Goal: Task Accomplishment & Management: Manage account settings

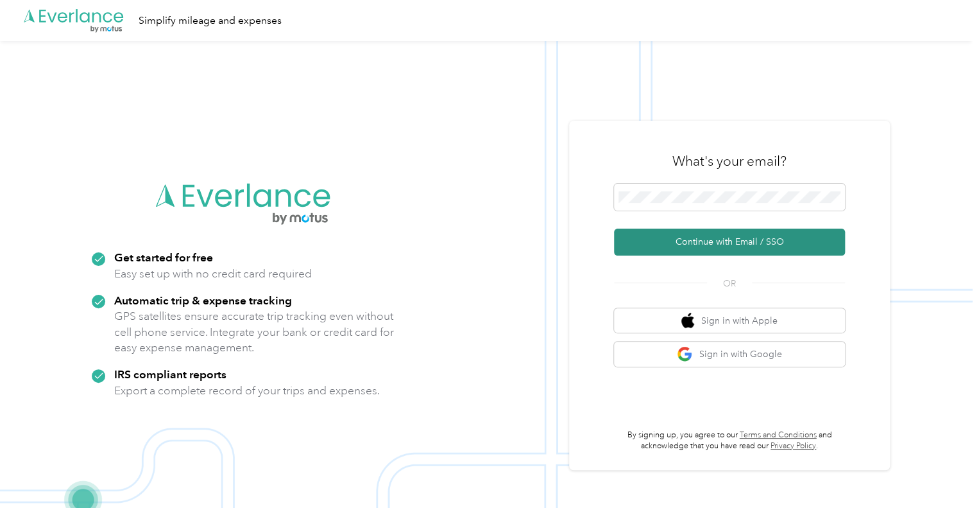
click at [699, 239] on button "Continue with Email / SSO" at bounding box center [729, 241] width 231 height 27
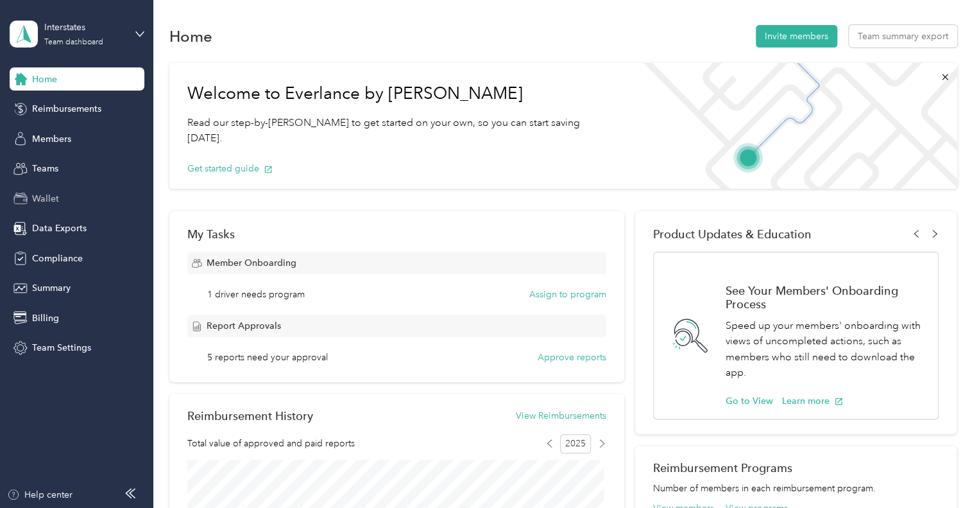
click at [44, 190] on div "Wallet" at bounding box center [77, 198] width 135 height 23
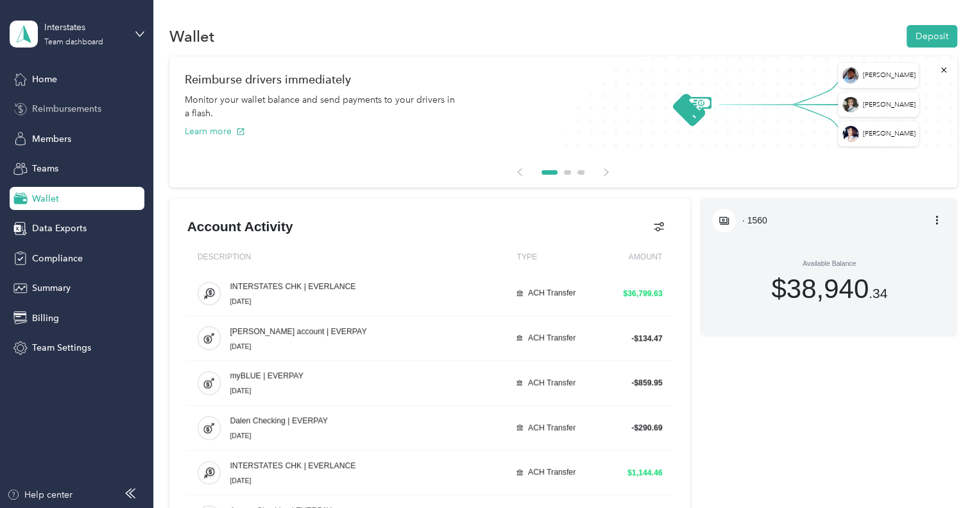
click at [54, 105] on span "Reimbursements" at bounding box center [66, 108] width 69 height 13
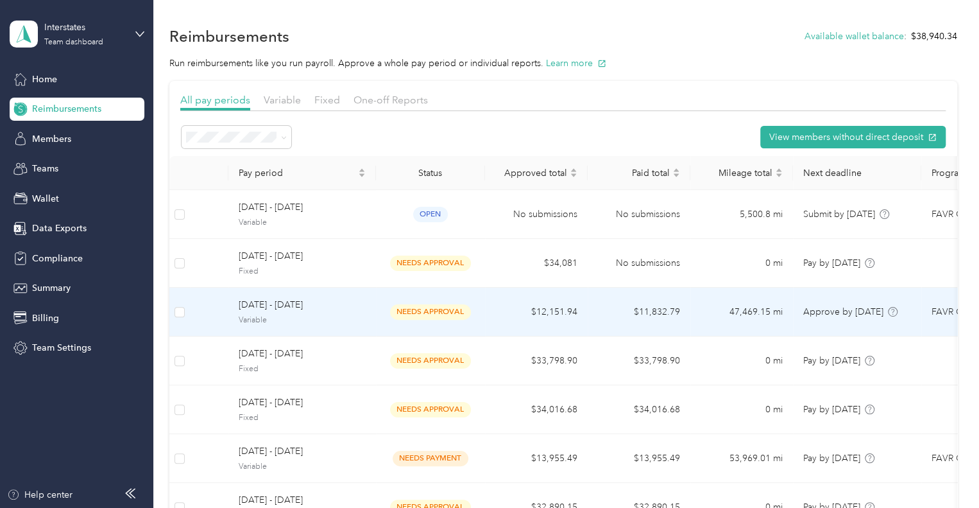
click at [285, 307] on span "[DATE] - [DATE]" at bounding box center [302, 305] width 127 height 14
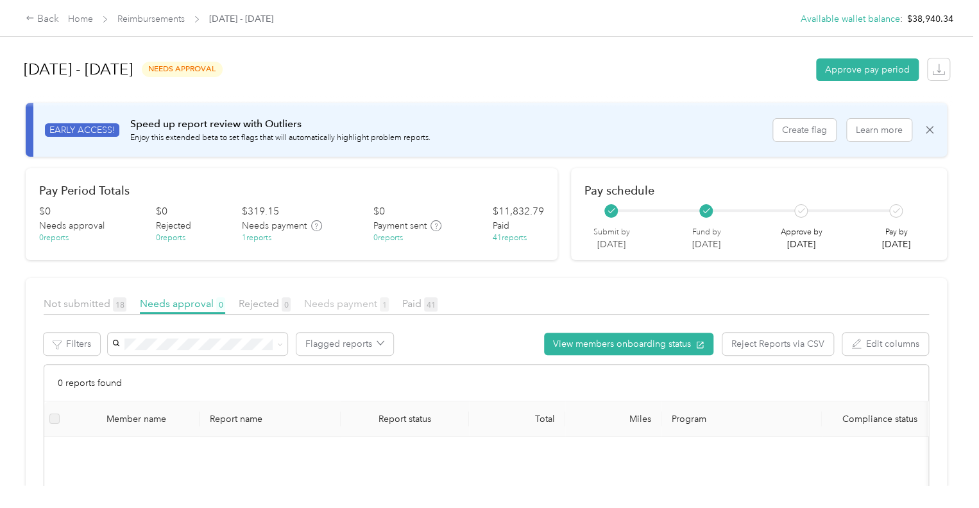
click at [339, 297] on span "Needs payment 1" at bounding box center [346, 303] width 85 height 12
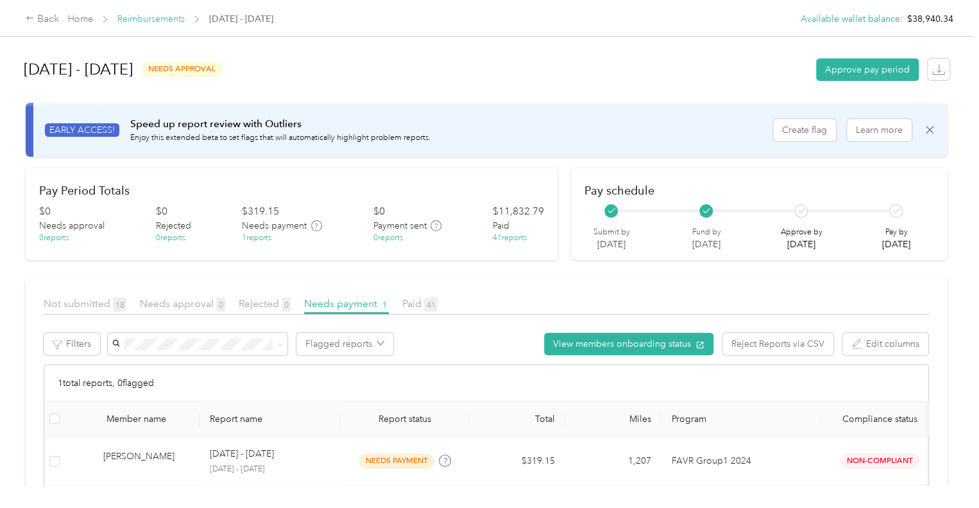
click at [139, 17] on link "Reimbursements" at bounding box center [150, 18] width 67 height 11
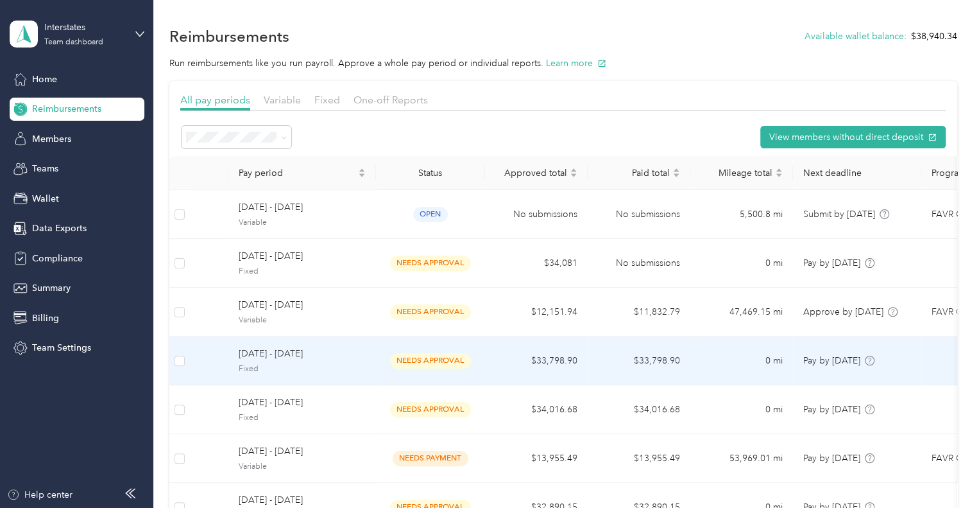
click at [261, 352] on span "[DATE] - [DATE]" at bounding box center [302, 354] width 127 height 14
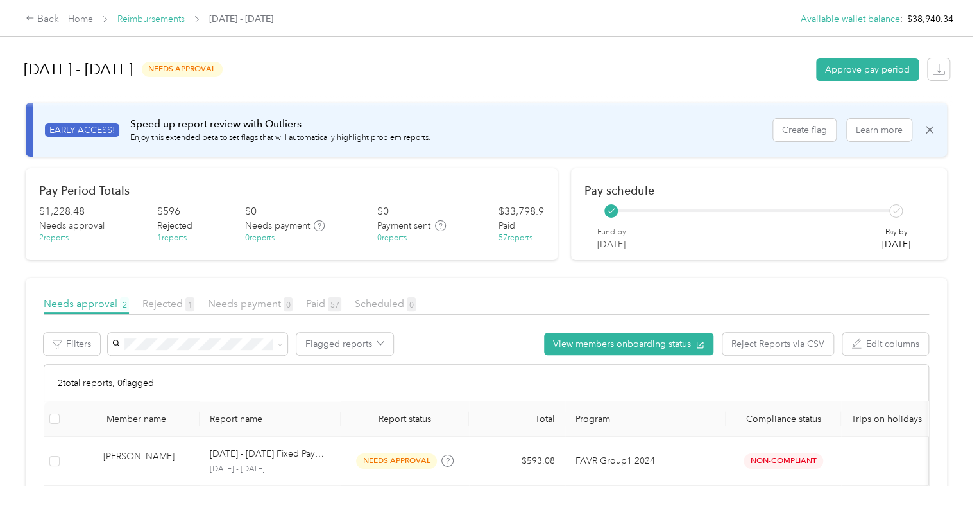
click at [139, 17] on link "Reimbursements" at bounding box center [150, 18] width 67 height 11
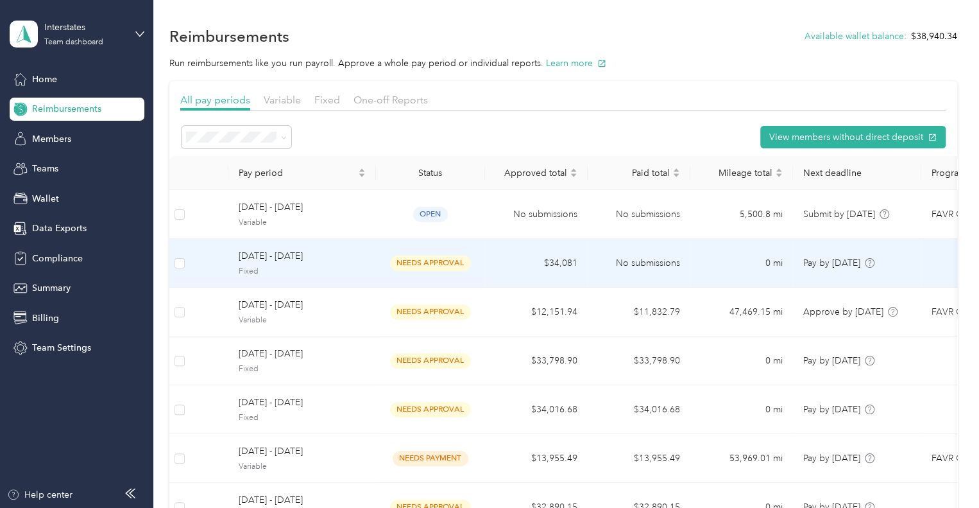
click at [261, 252] on span "[DATE] - [DATE]" at bounding box center [302, 256] width 127 height 14
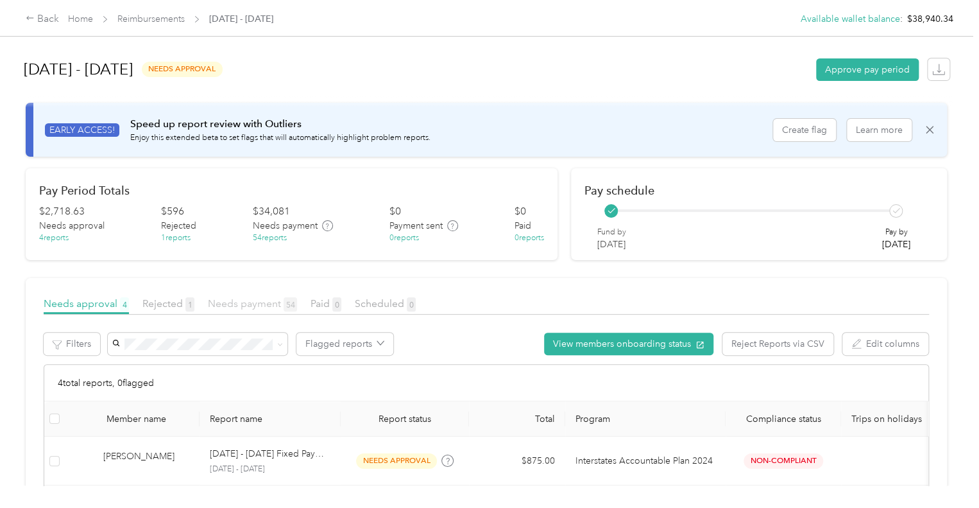
click at [268, 305] on span "Needs payment 54" at bounding box center [252, 303] width 89 height 12
click at [927, 130] on icon at bounding box center [929, 129] width 13 height 13
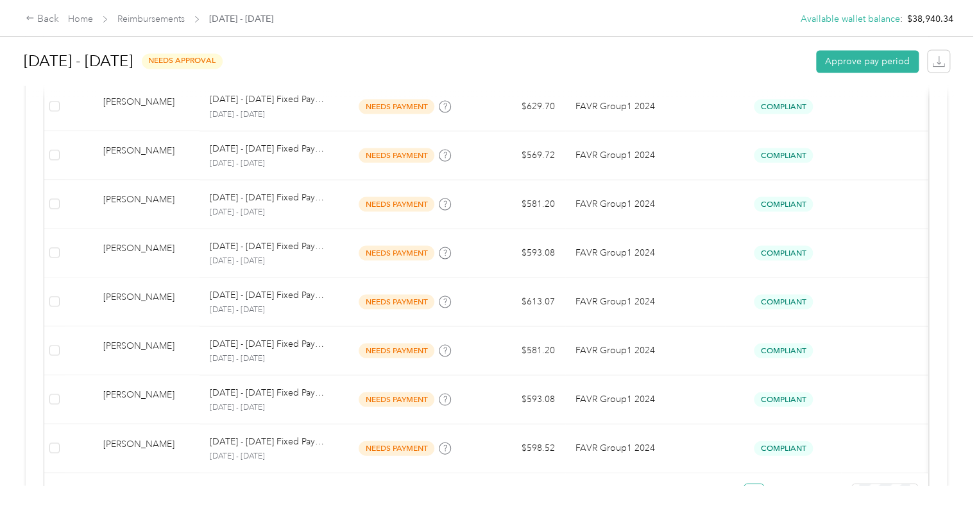
scroll to position [1181, 0]
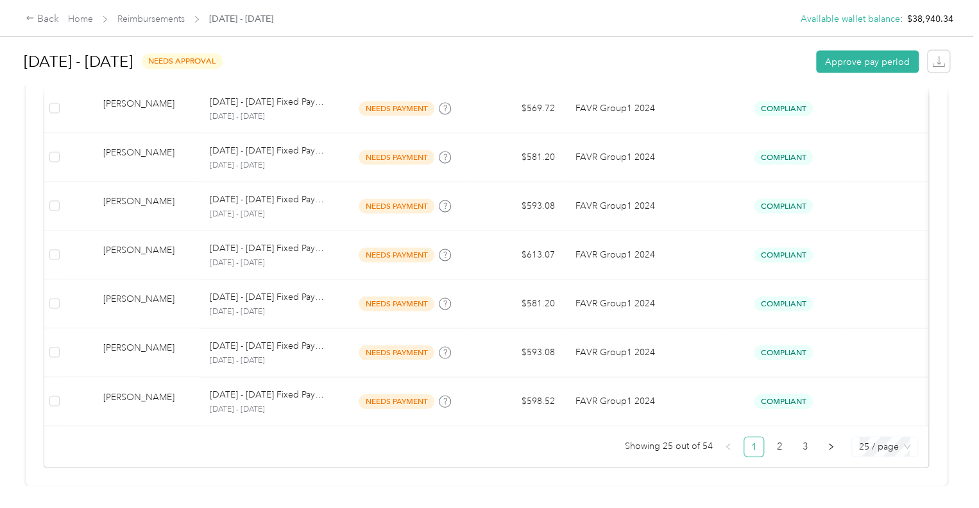
click at [855, 441] on div "25 / page" at bounding box center [885, 446] width 67 height 21
click at [870, 413] on div "100 / page" at bounding box center [885, 420] width 46 height 14
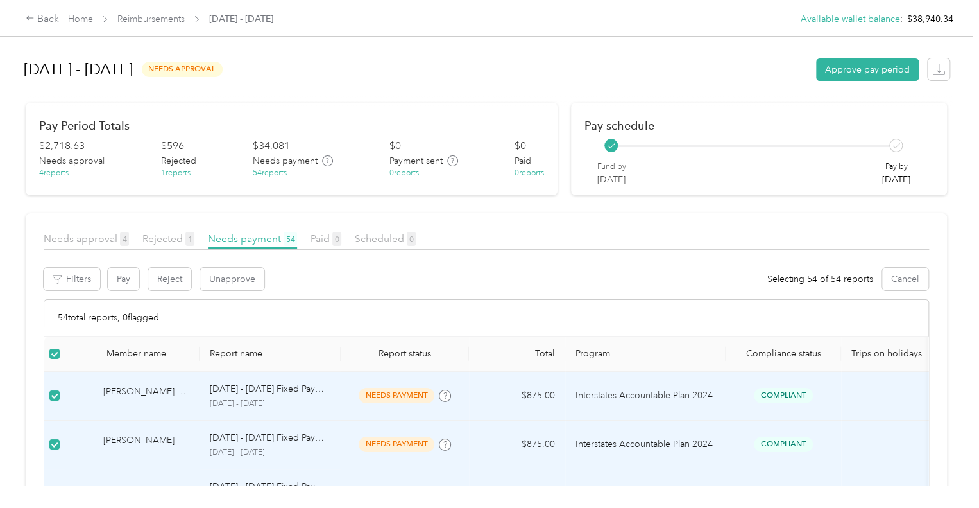
click at [374, 56] on div "[DATE] - [DATE] needs approval Approve pay period" at bounding box center [487, 69] width 926 height 49
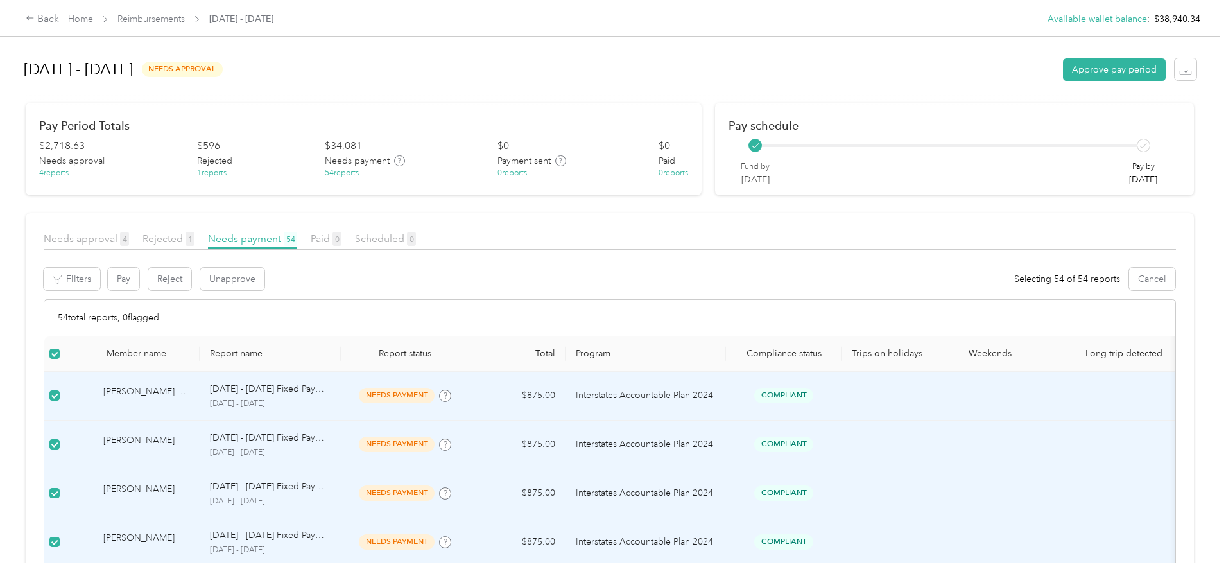
click at [84, 185] on div "Back Home Reimbursements [DATE] - [DATE] Available wallet balance : $38,940.34 …" at bounding box center [609, 292] width 1219 height 585
click at [194, 237] on span "Rejected 1" at bounding box center [168, 238] width 52 height 12
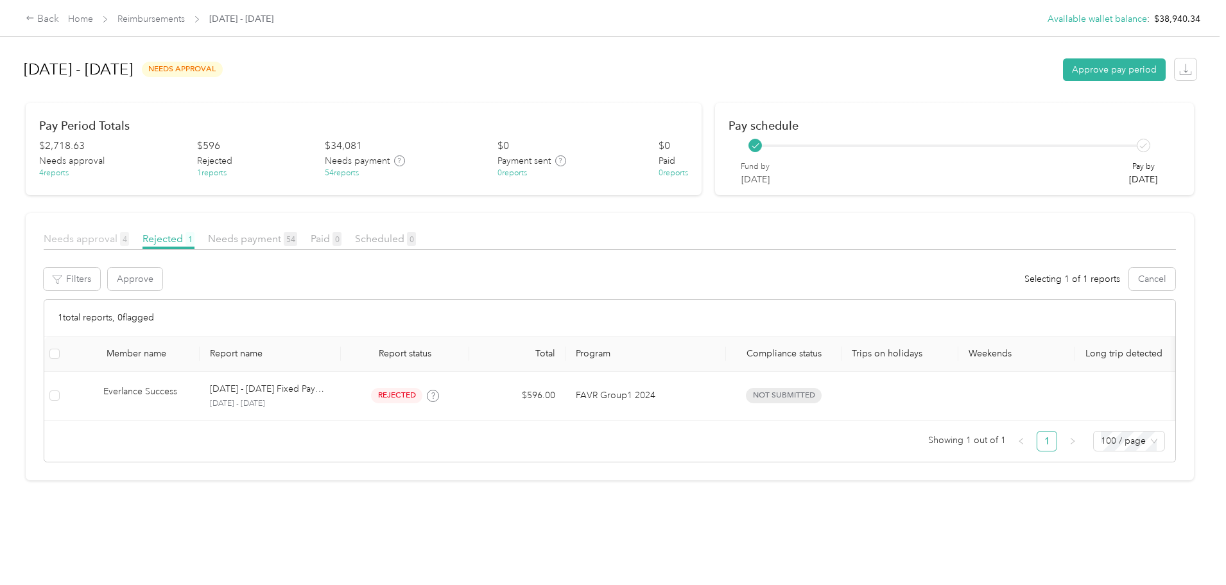
click at [129, 239] on span "Needs approval 4" at bounding box center [86, 238] width 85 height 12
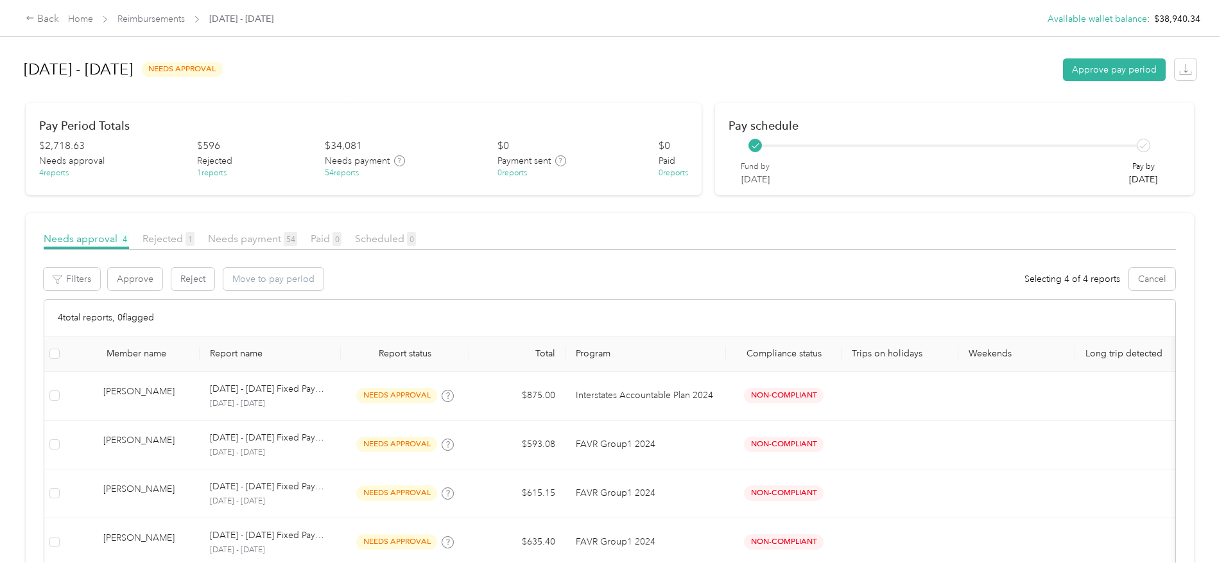
click at [4, 107] on div "Back Home Reimbursements [DATE] - [DATE] Available wallet balance : $38,940.34 …" at bounding box center [609, 292] width 1219 height 585
click at [297, 238] on span "Needs payment 54" at bounding box center [252, 238] width 89 height 12
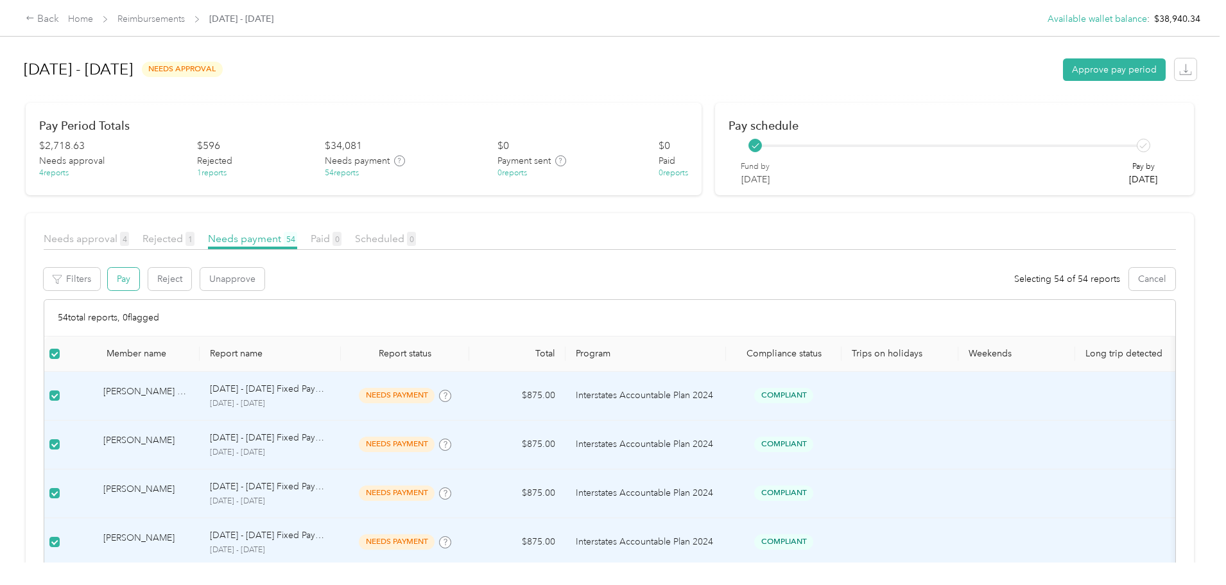
click at [139, 285] on button "Pay" at bounding box center [123, 279] width 31 height 22
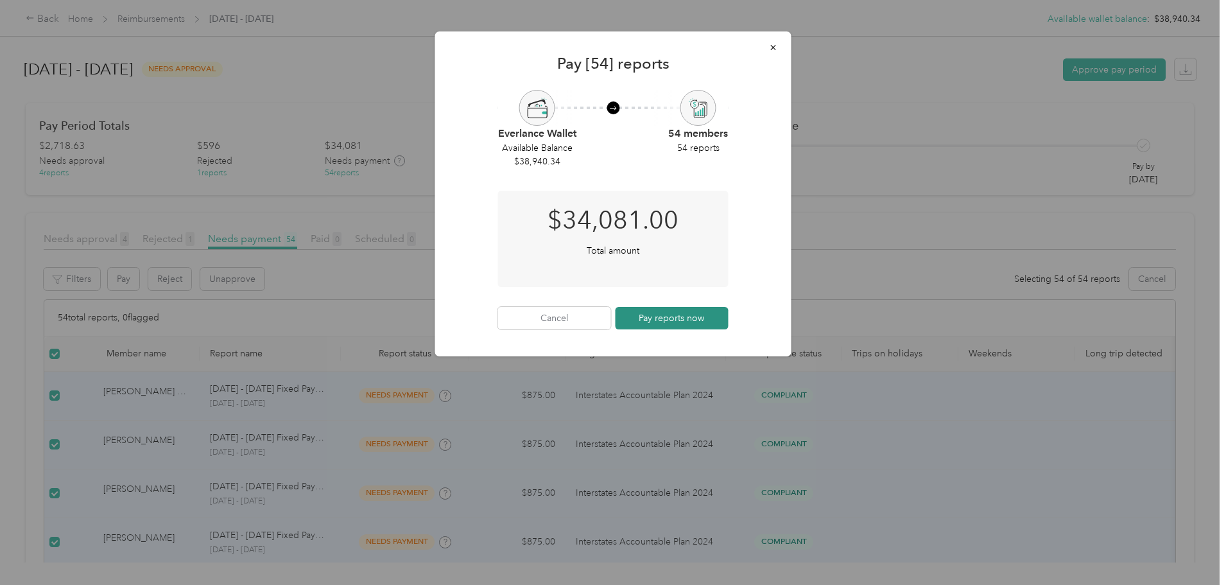
click at [677, 321] on button "Pay reports now" at bounding box center [671, 318] width 113 height 22
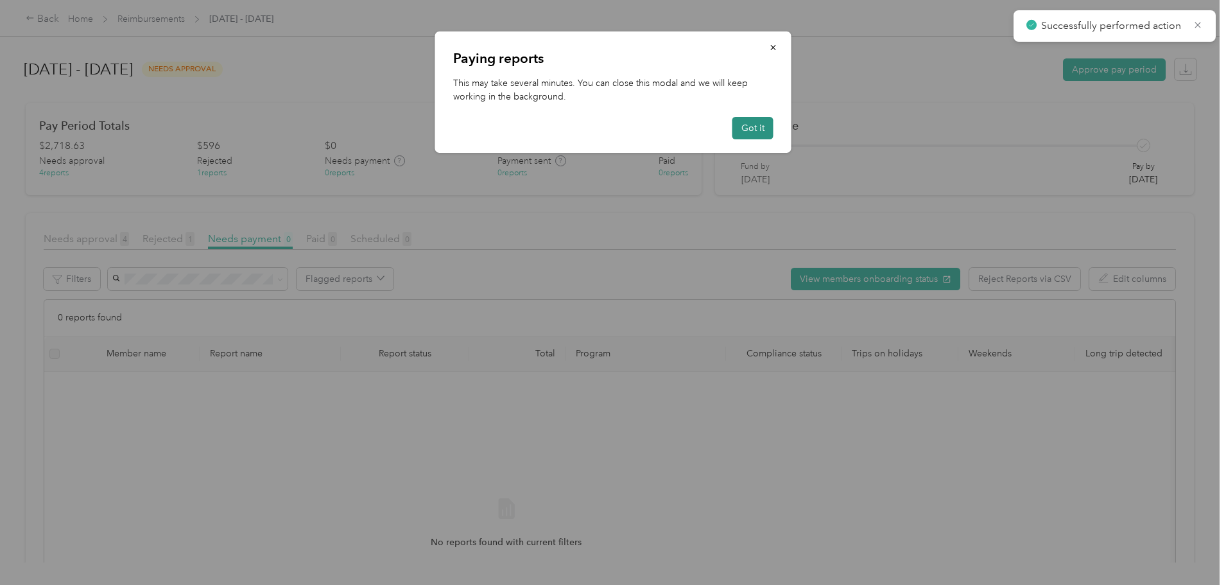
click at [739, 124] on button "Got it" at bounding box center [752, 128] width 41 height 22
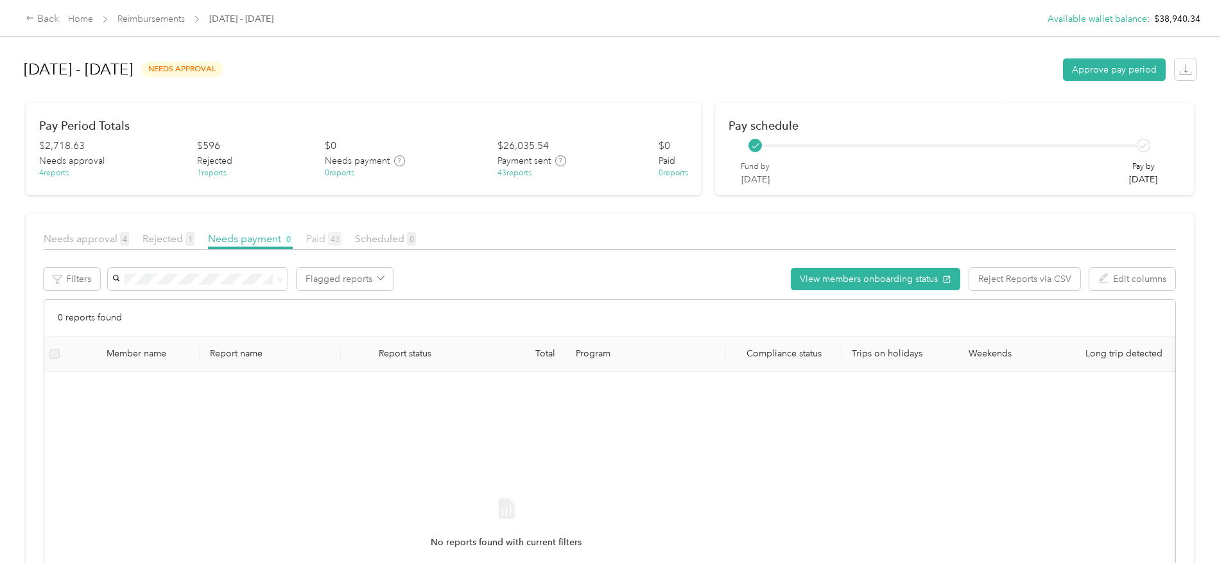
click at [341, 240] on span "Paid 43" at bounding box center [323, 238] width 35 height 12
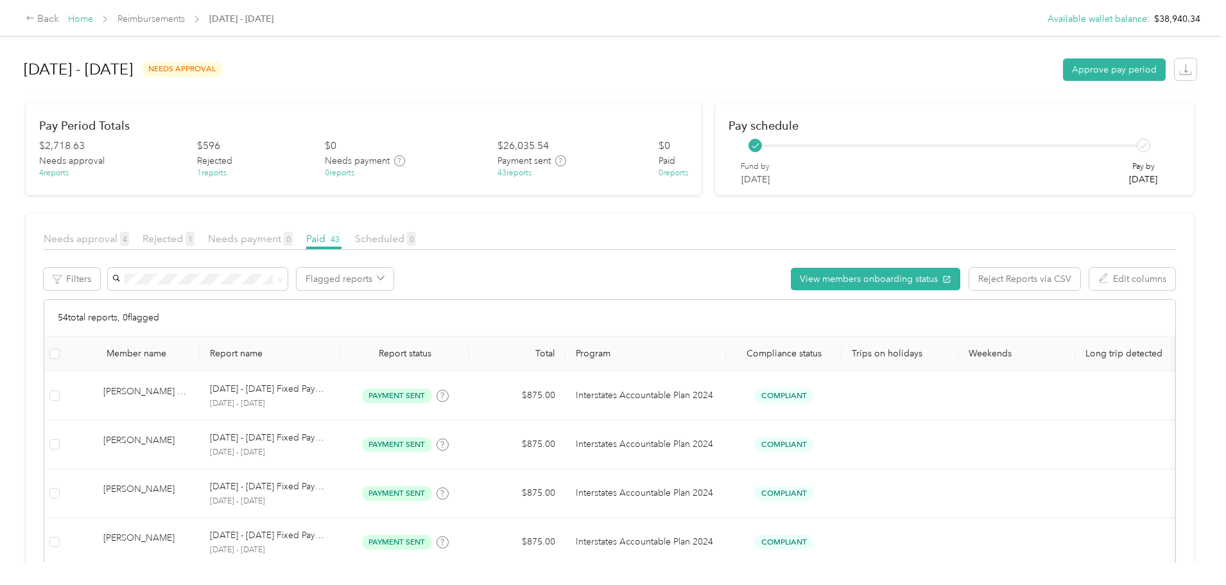
click at [93, 16] on link "Home" at bounding box center [80, 18] width 25 height 11
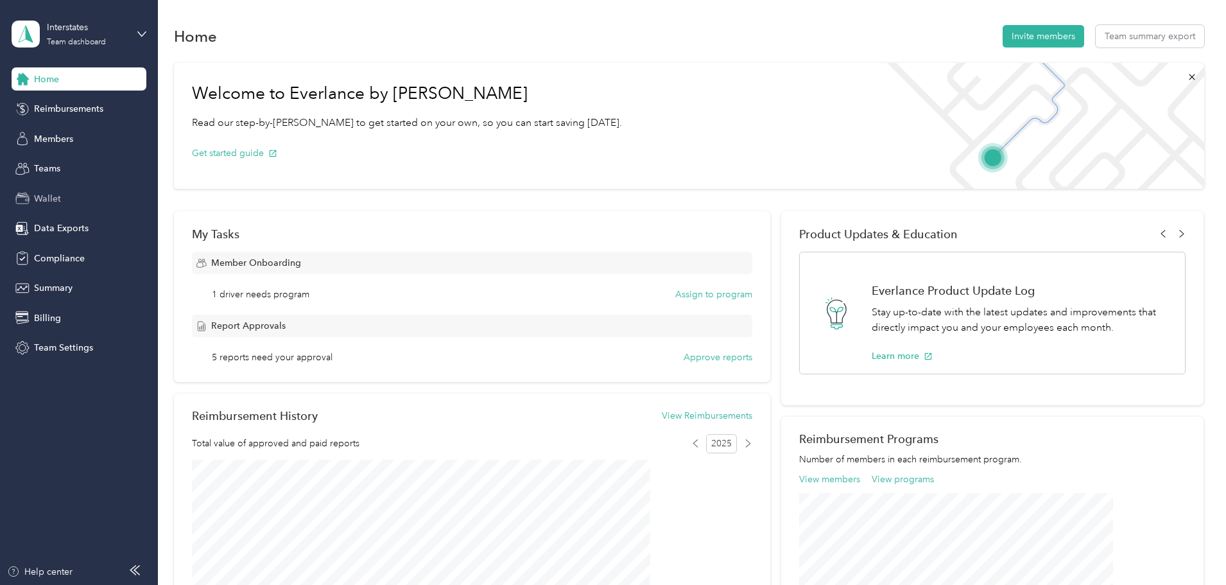
click at [28, 197] on icon at bounding box center [22, 200] width 13 height 6
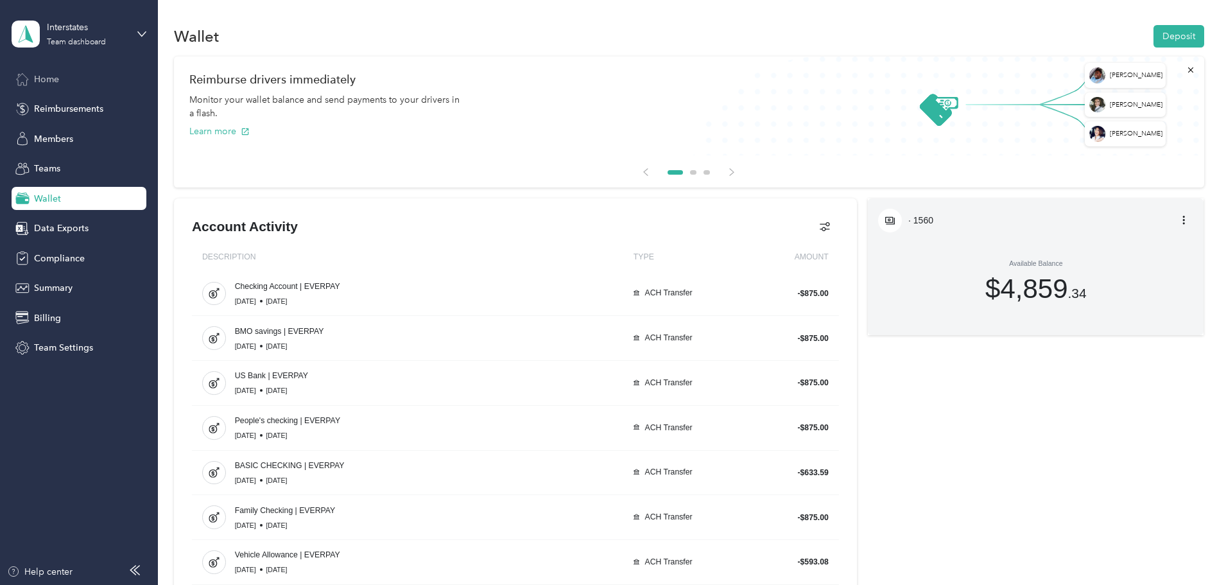
click at [57, 76] on span "Home" at bounding box center [46, 79] width 25 height 13
